Goal: Information Seeking & Learning: Learn about a topic

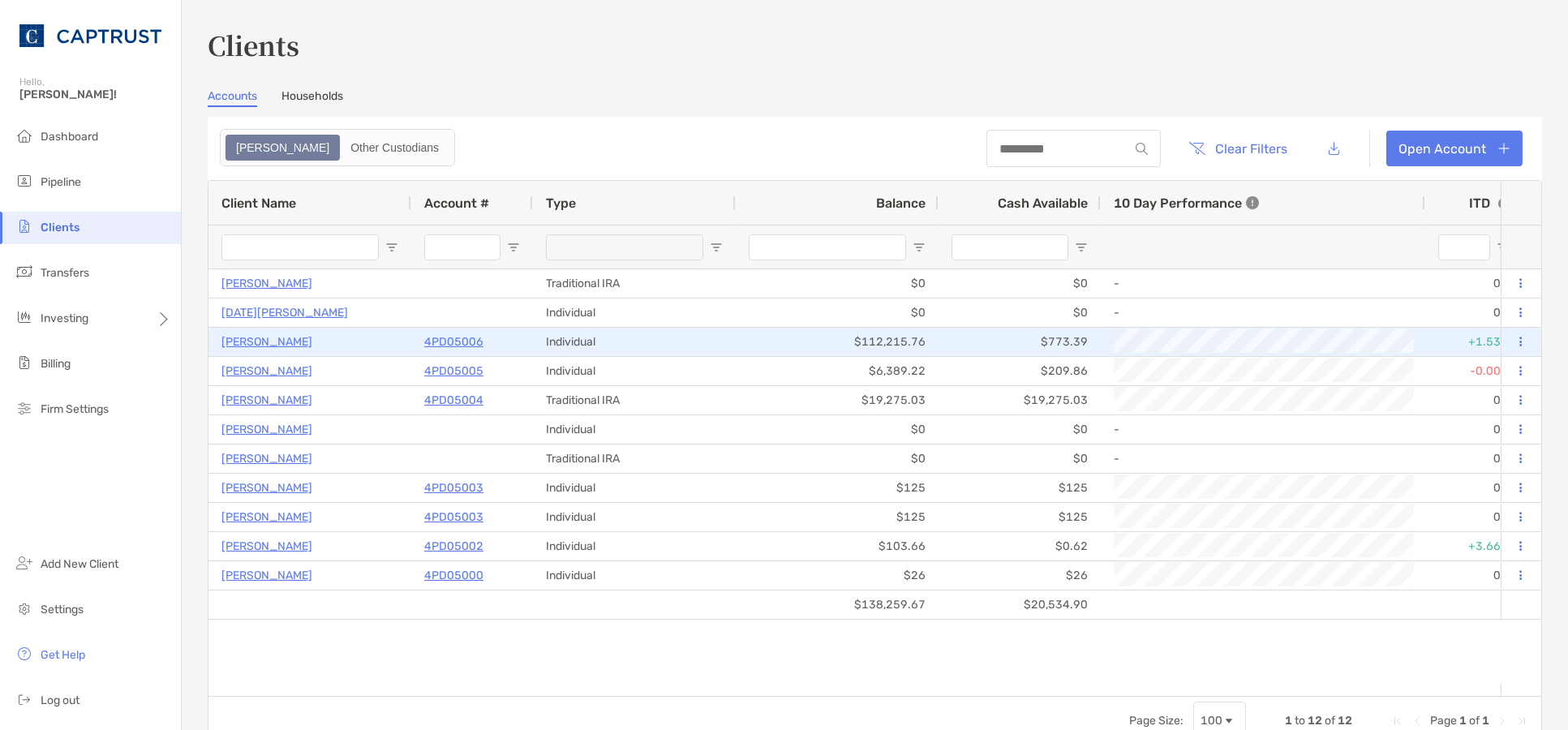
drag, startPoint x: 460, startPoint y: 339, endPoint x: 598, endPoint y: 348, distance: 138.3
click at [460, 339] on p "4PD05006" at bounding box center [453, 341] width 59 height 20
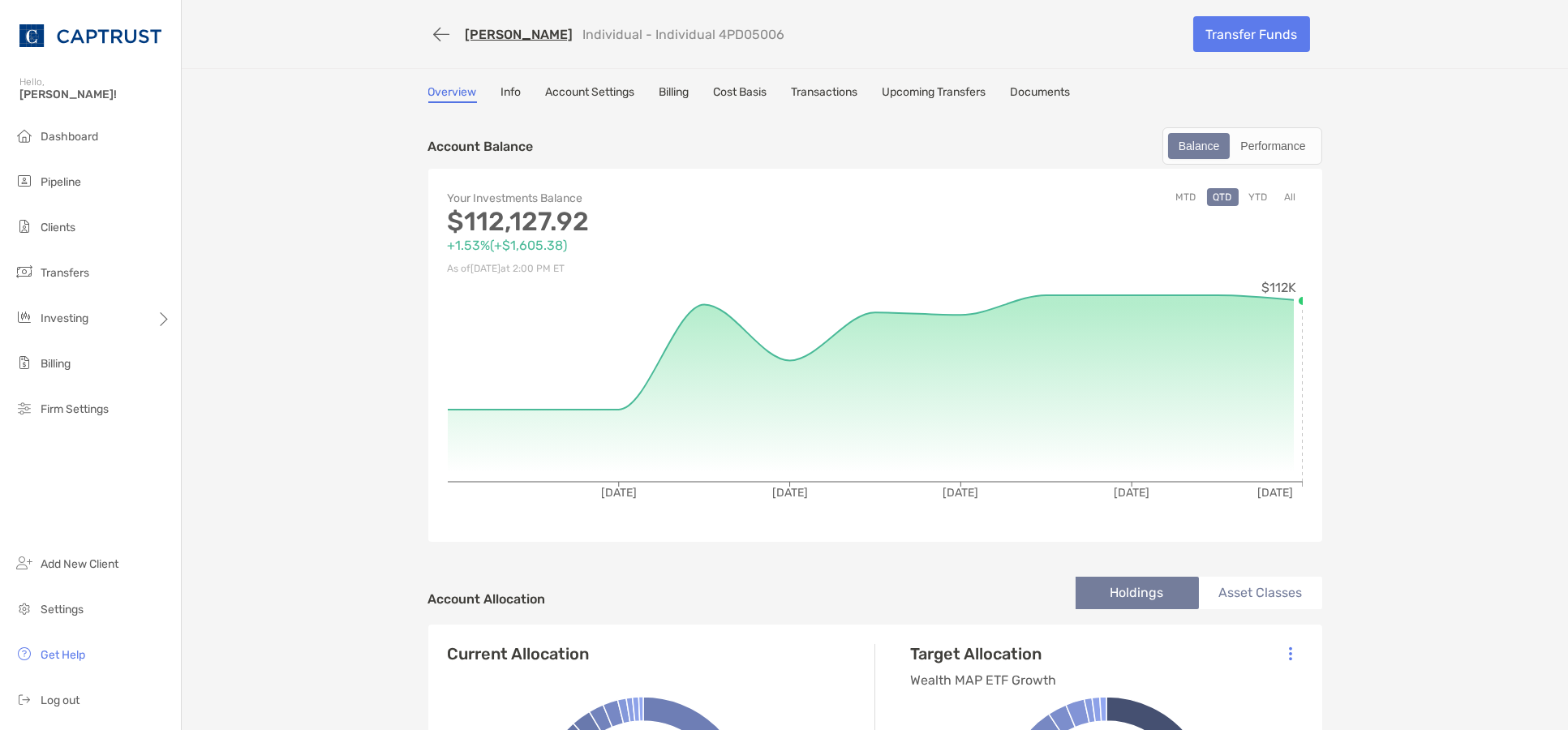
click at [681, 91] on link "Billing" at bounding box center [674, 94] width 30 height 18
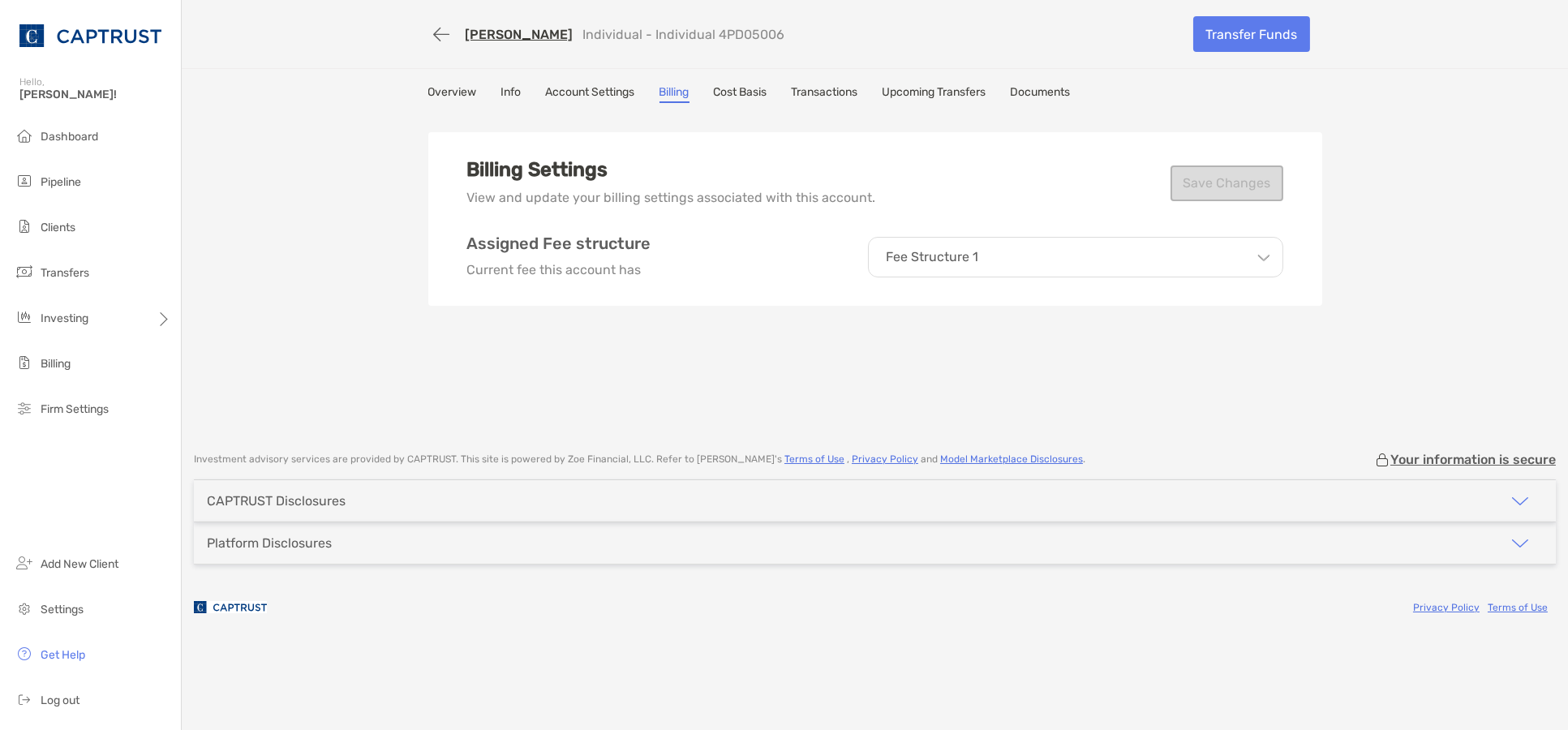
click at [1039, 263] on div "Fee Structure 1" at bounding box center [1075, 257] width 415 height 41
click at [1377, 262] on div "Ronald Knight Individual - Individual 4PD05006 Transfer Funds Overview Info Acc…" at bounding box center [874, 217] width 1386 height 435
click at [94, 231] on li "Clients" at bounding box center [90, 228] width 181 height 33
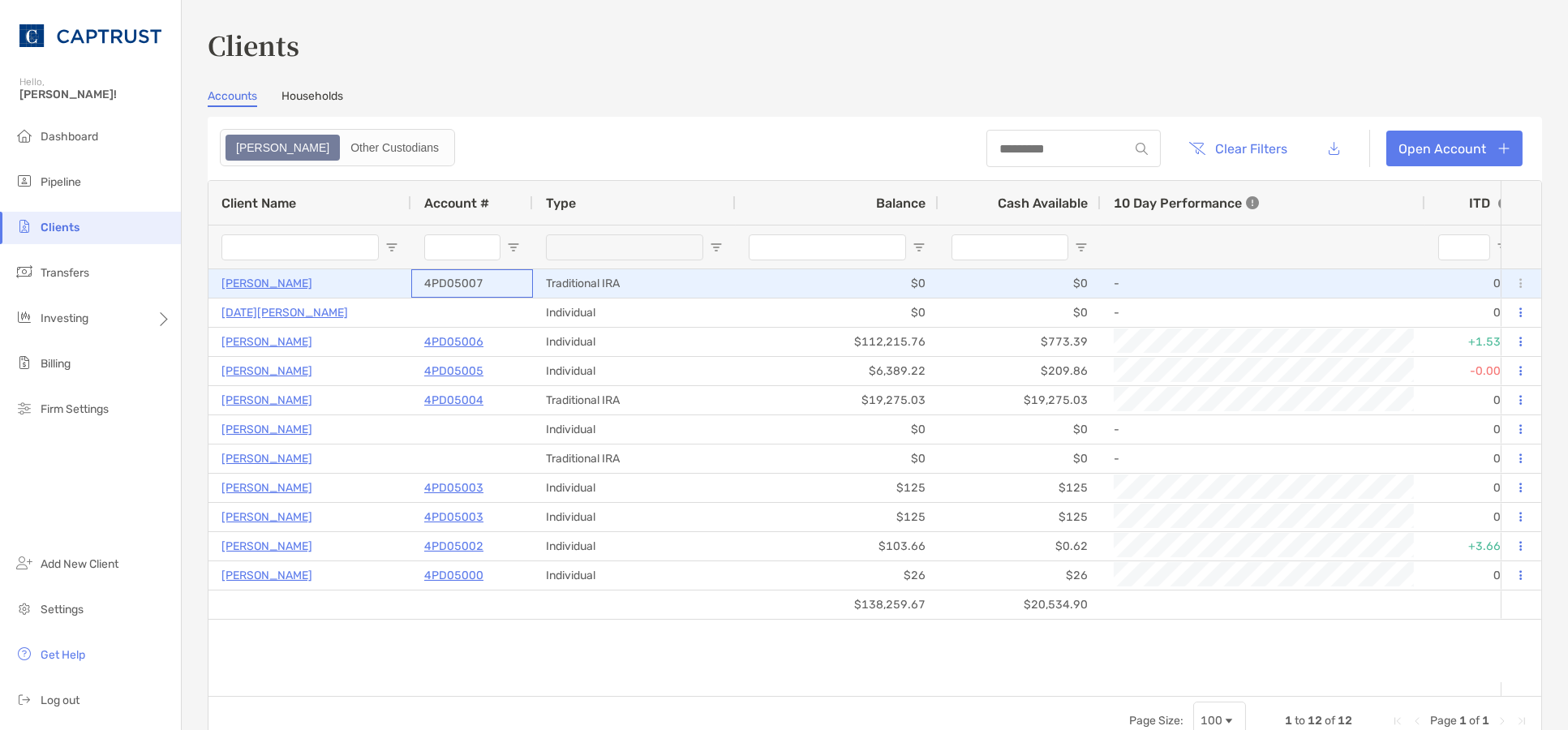
drag, startPoint x: 492, startPoint y: 286, endPoint x: 427, endPoint y: 283, distance: 65.1
click at [427, 283] on div "4PD05007" at bounding box center [472, 283] width 96 height 27
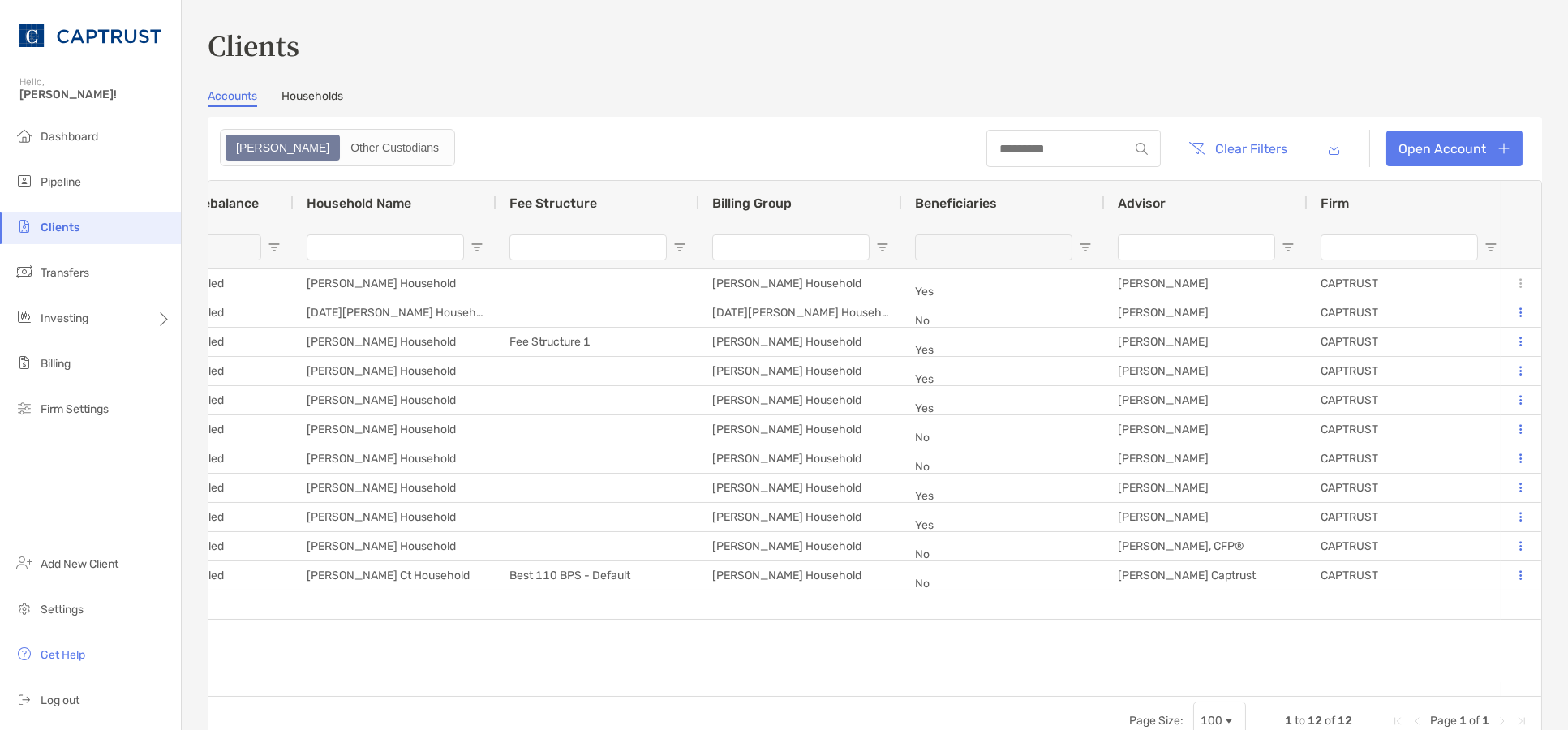
scroll to position [0, 1900]
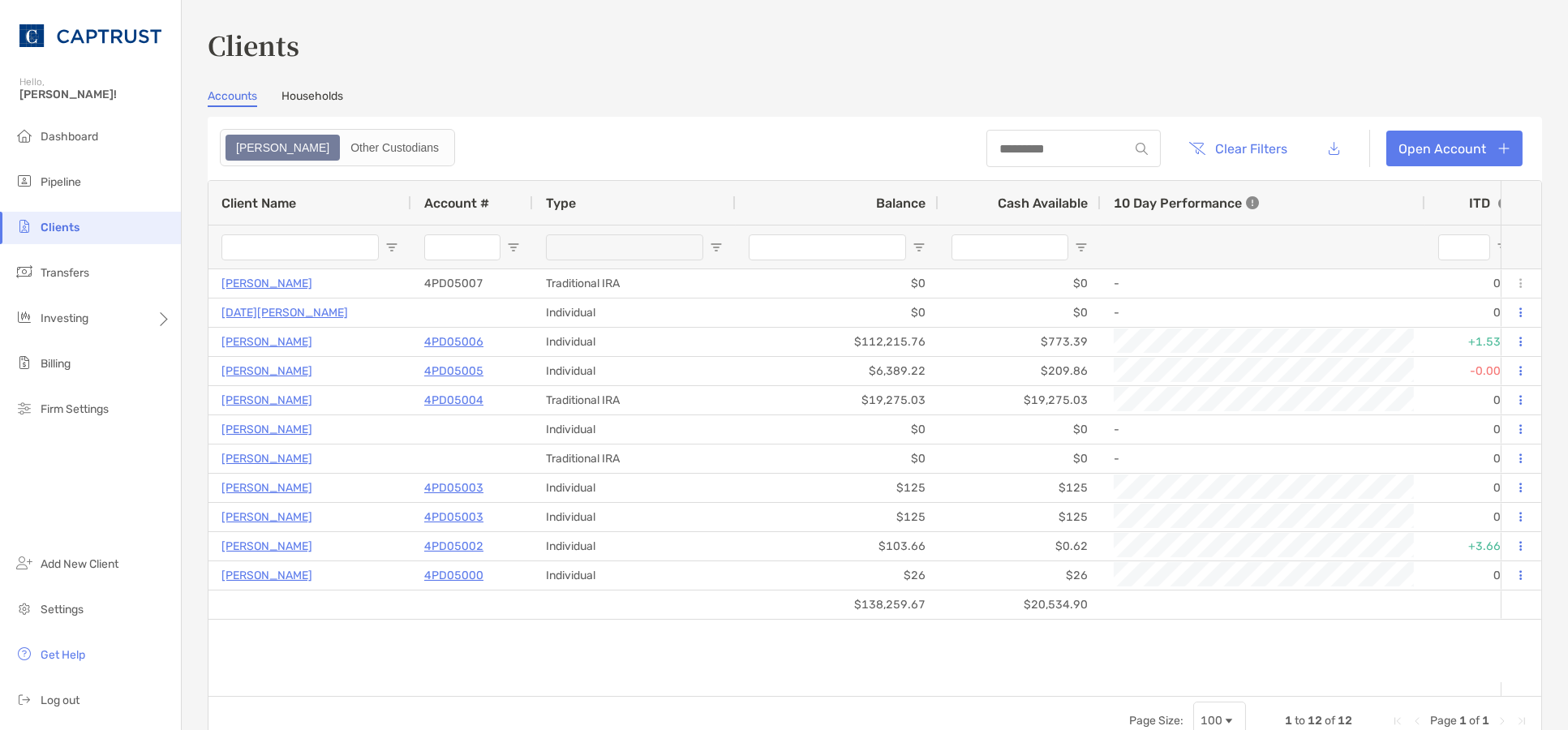
click at [325, 107] on link "Households" at bounding box center [313, 98] width 62 height 18
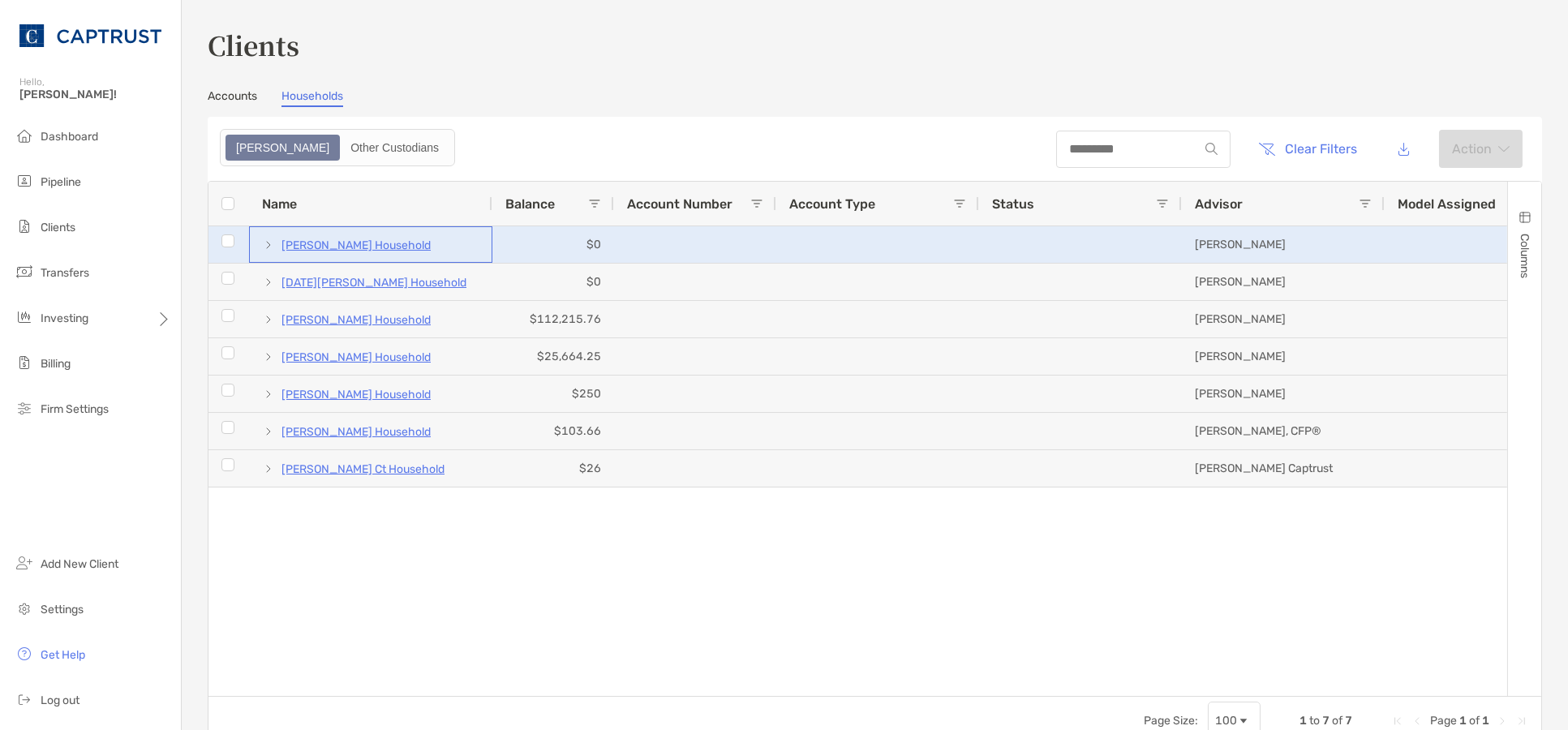
click at [267, 240] on span at bounding box center [269, 245] width 13 height 13
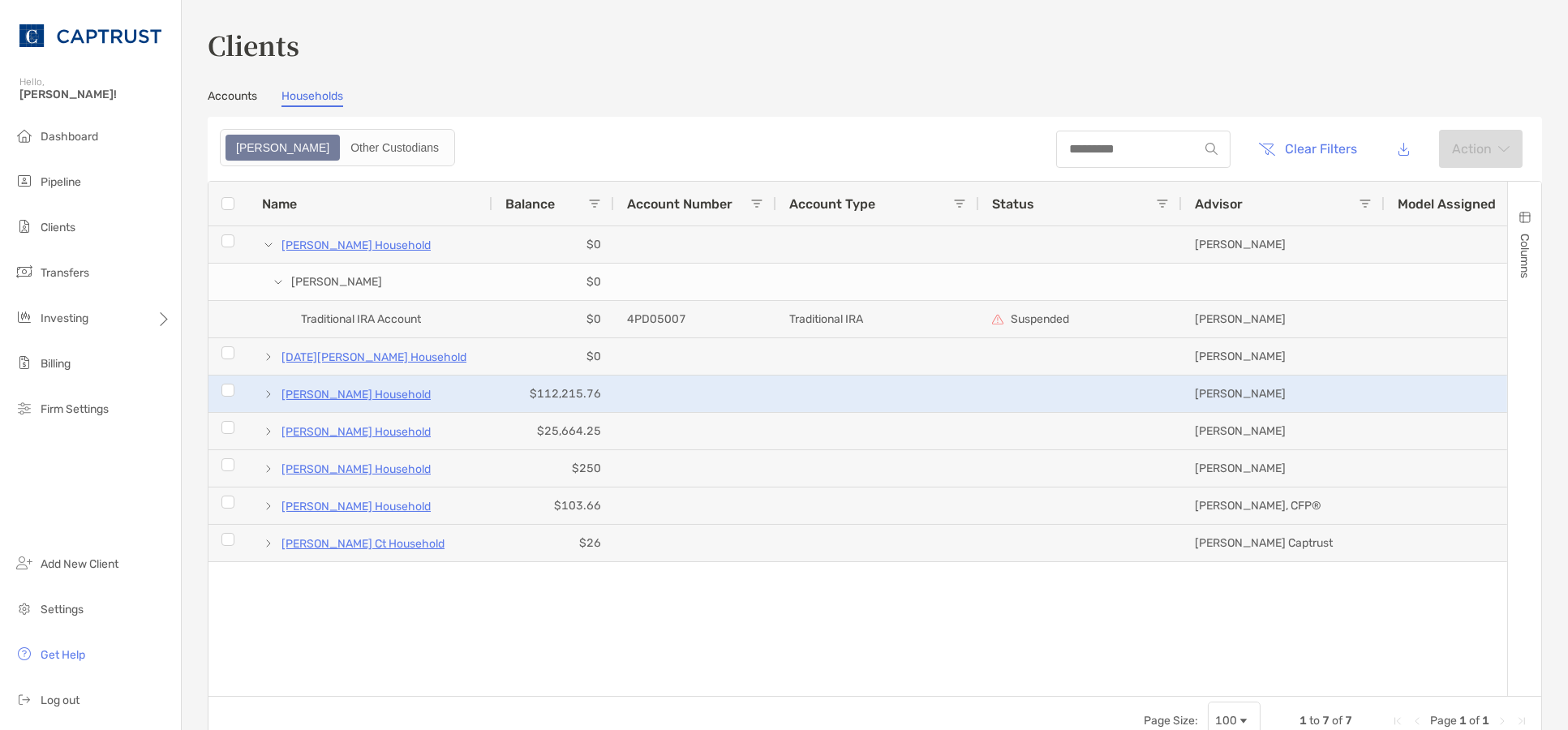
click at [268, 391] on span at bounding box center [269, 394] width 13 height 13
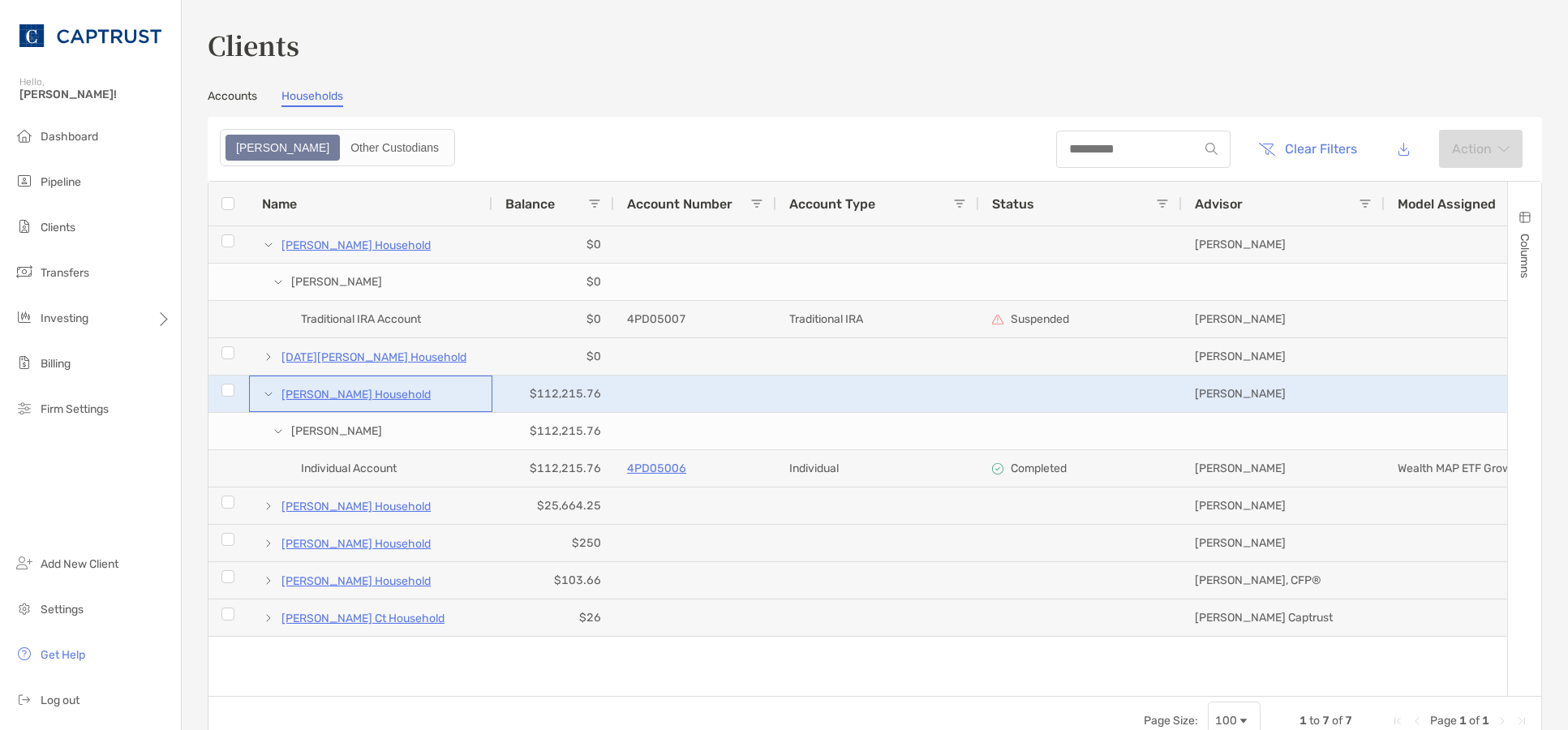
click at [268, 391] on span at bounding box center [269, 394] width 13 height 13
